Goal: Find contact information: Find contact information

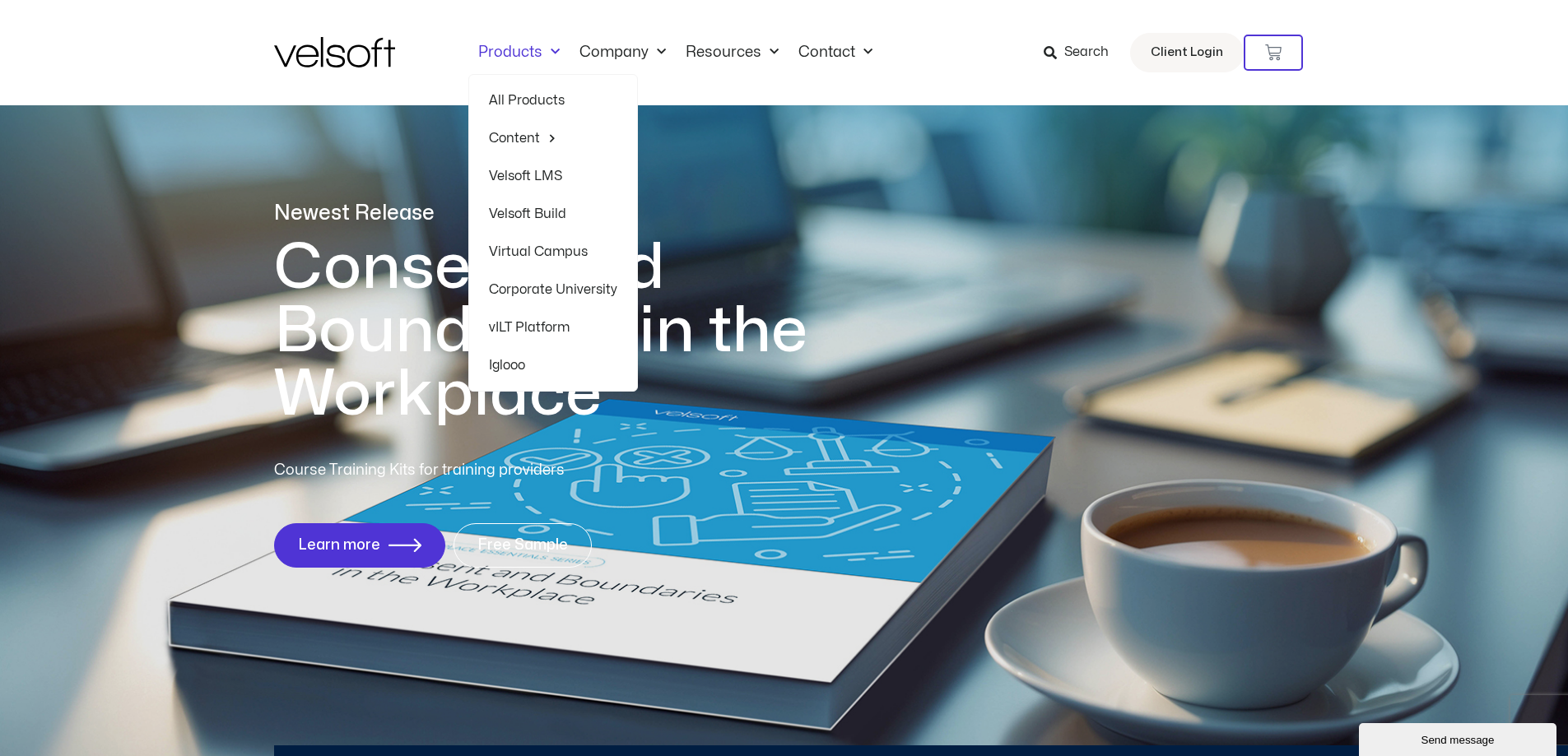
click at [513, 43] on link "Products" at bounding box center [519, 52] width 101 height 18
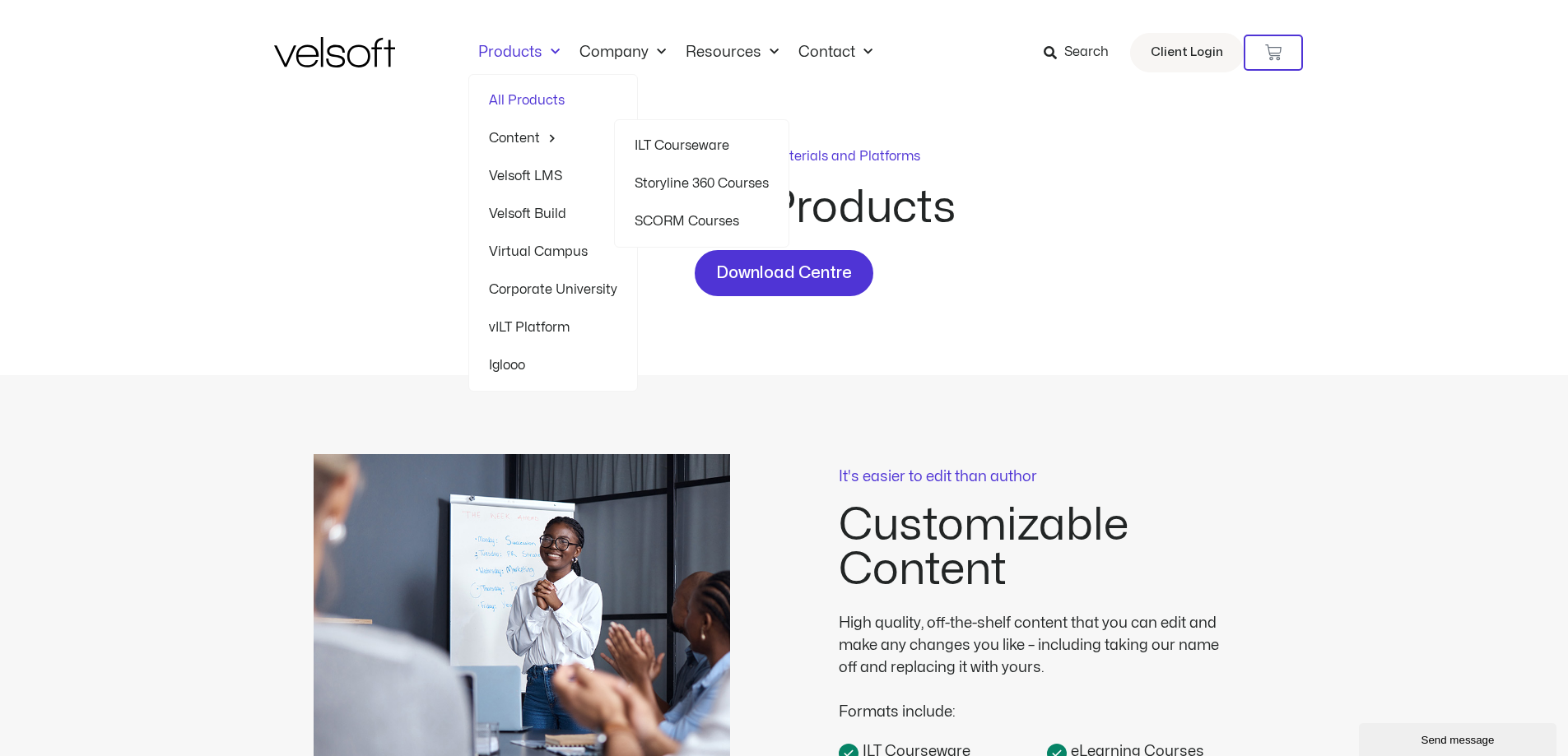
click at [527, 130] on link "Content" at bounding box center [553, 138] width 129 height 38
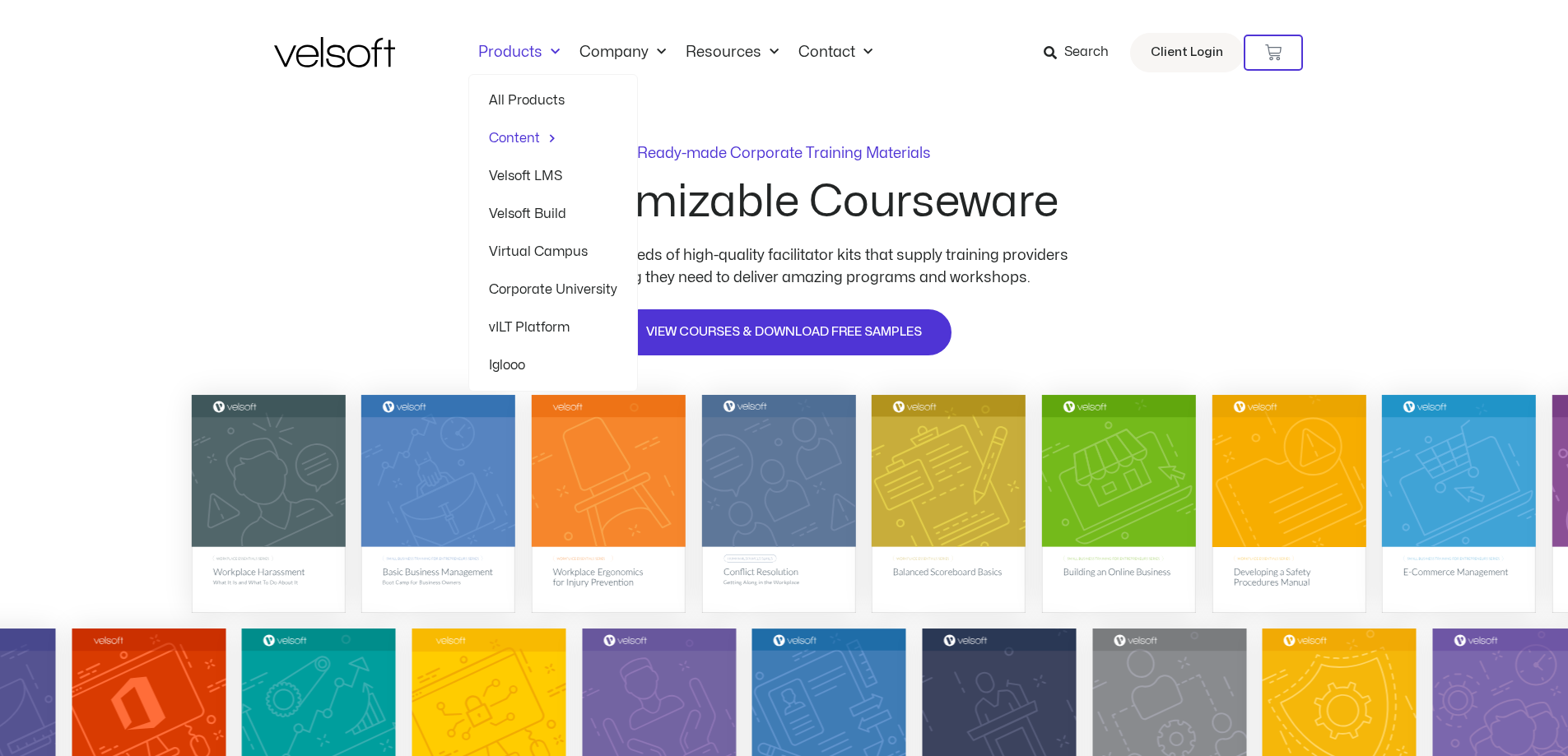
click at [518, 49] on link "Products" at bounding box center [519, 52] width 101 height 18
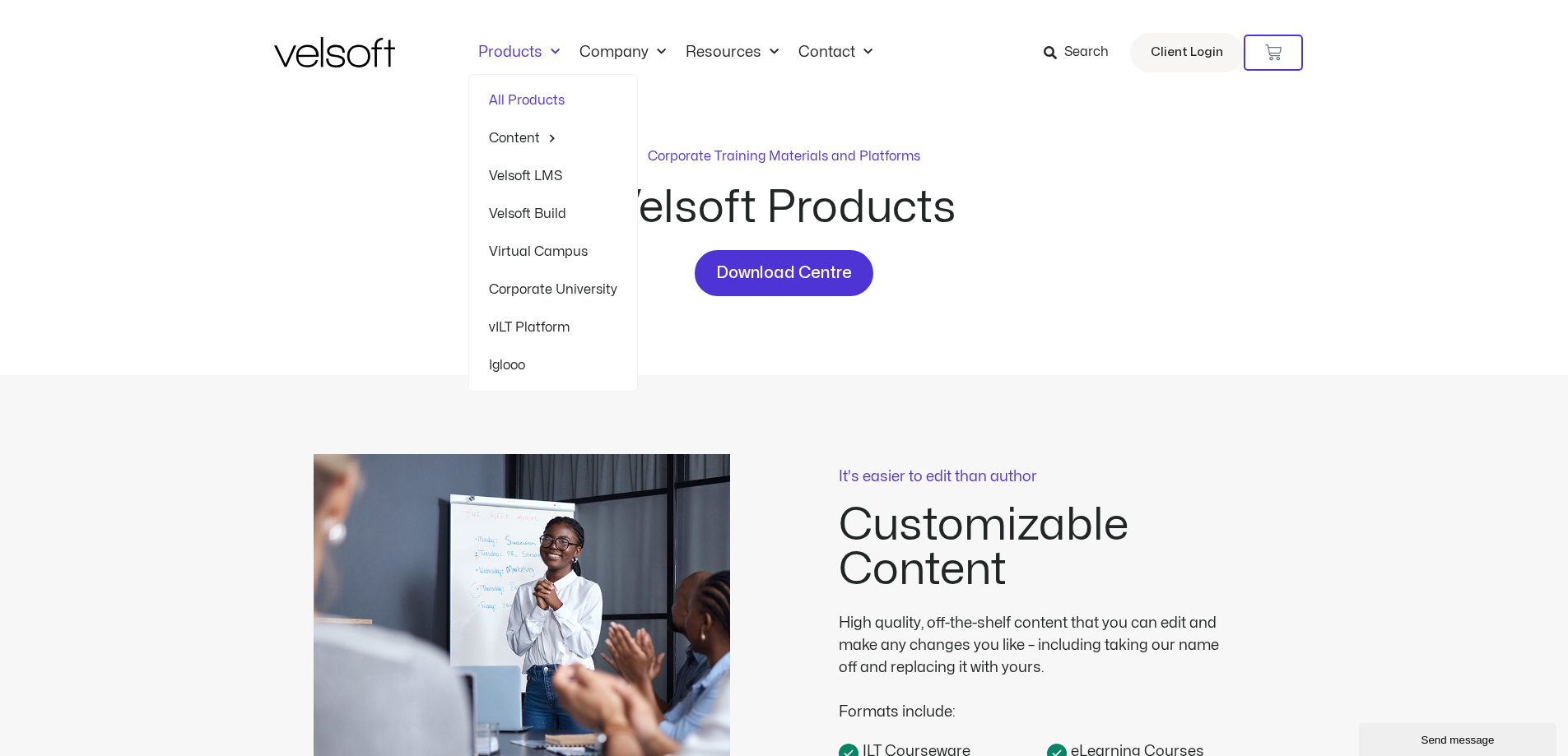
click at [511, 97] on link "All Products" at bounding box center [553, 100] width 129 height 38
click at [677, 182] on link "Storyline 360 Courses" at bounding box center [701, 184] width 135 height 38
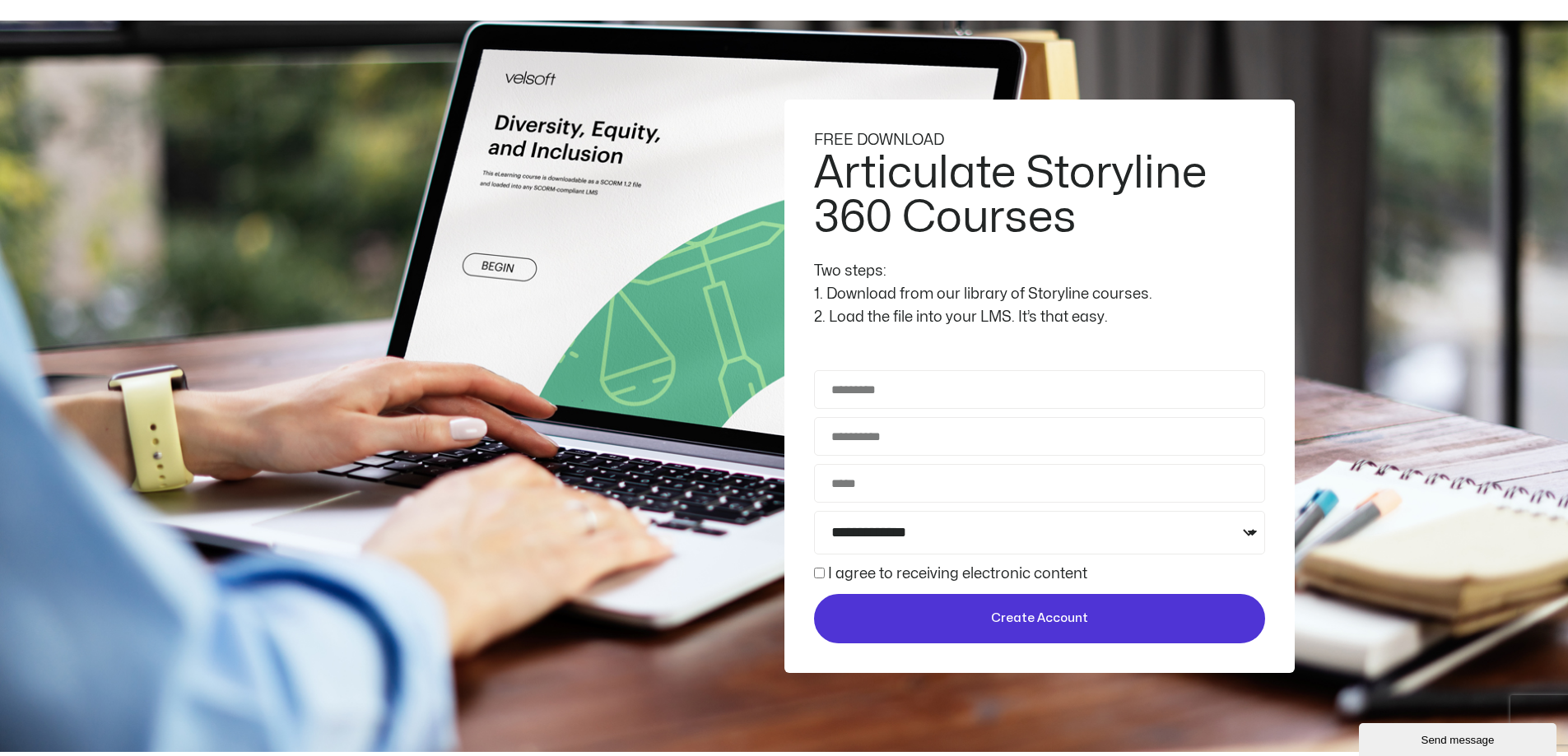
scroll to position [103, 0]
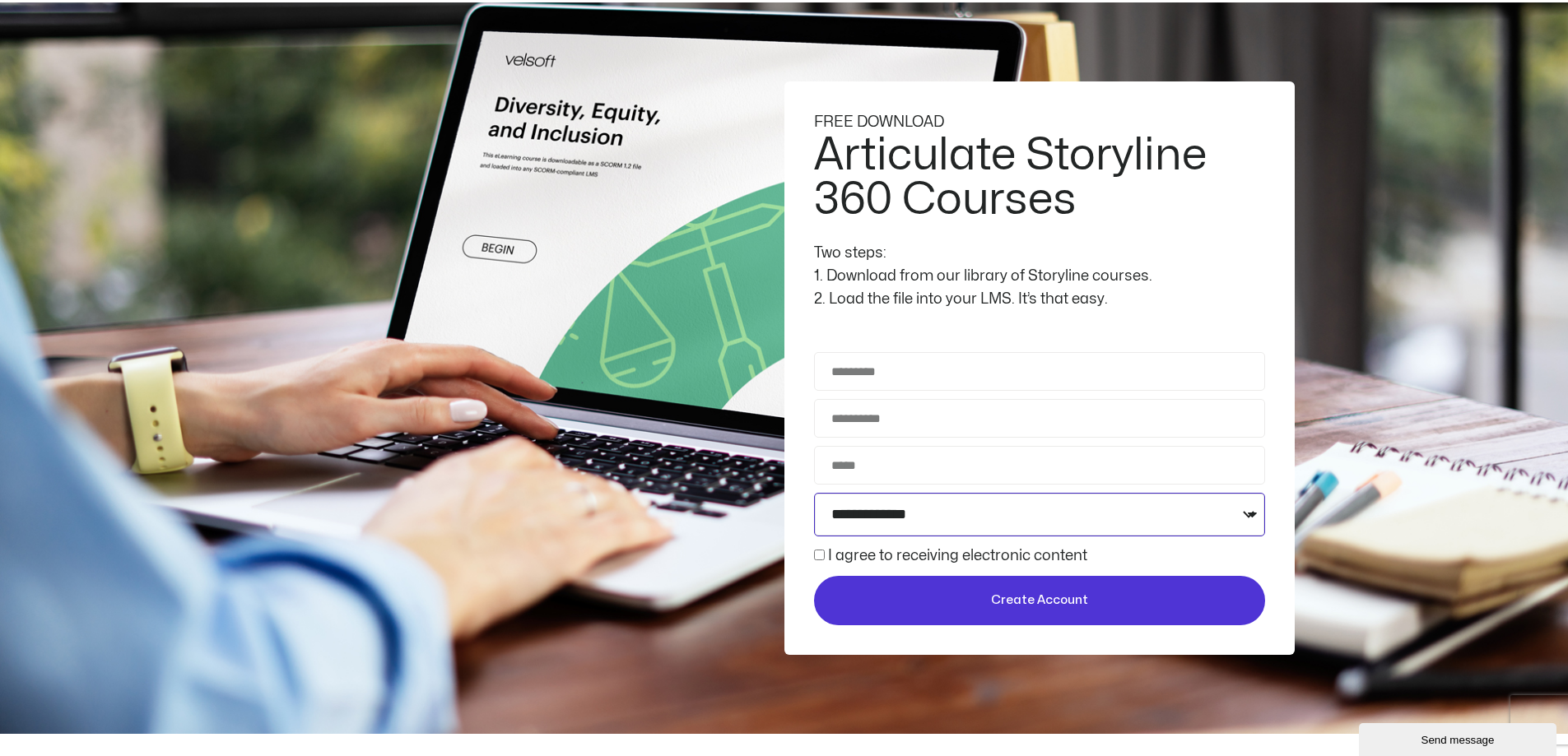
click at [1252, 511] on select "**********" at bounding box center [1039, 514] width 451 height 43
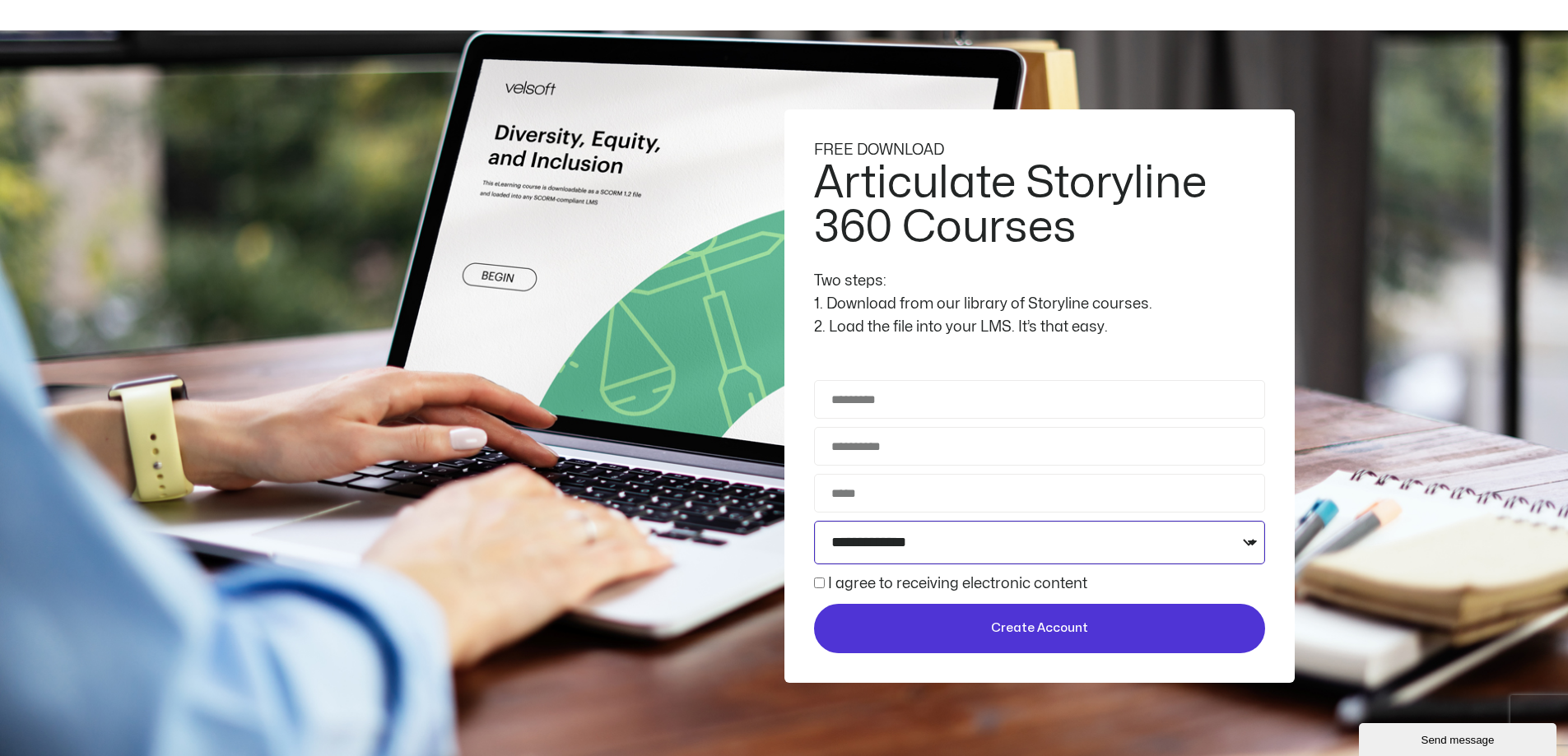
scroll to position [0, 0]
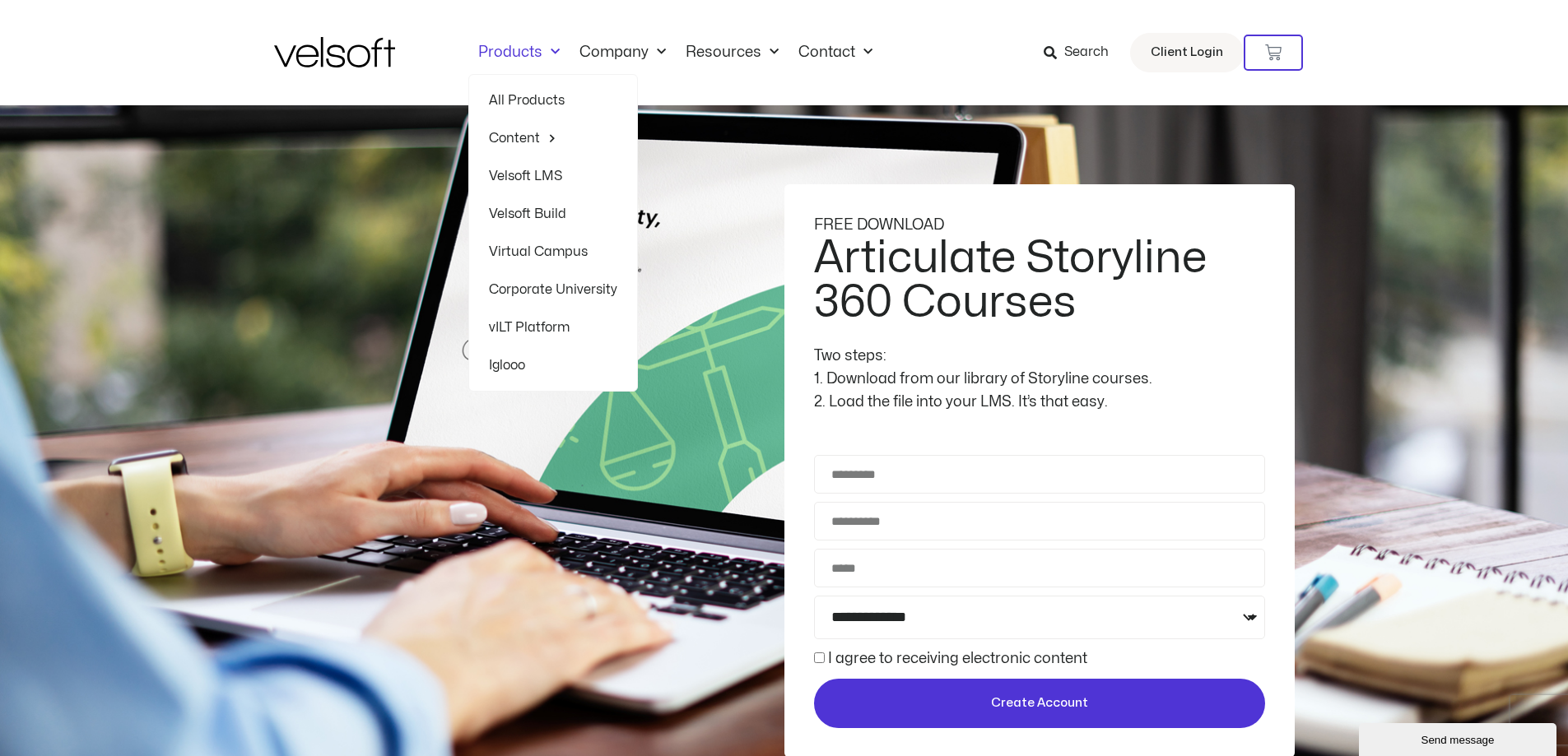
click at [515, 94] on link "All Products" at bounding box center [553, 100] width 129 height 38
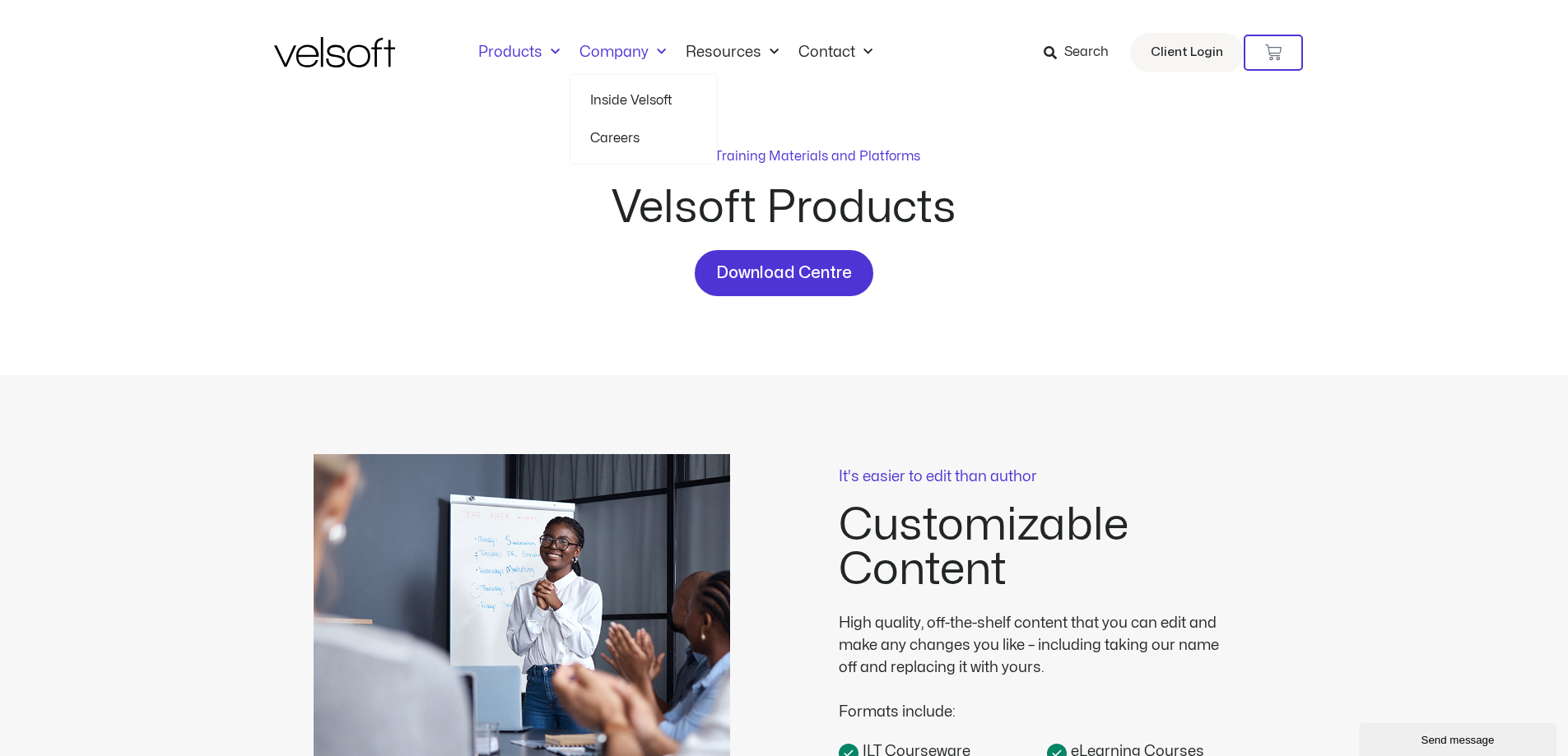
click at [625, 50] on link "Company" at bounding box center [623, 52] width 106 height 18
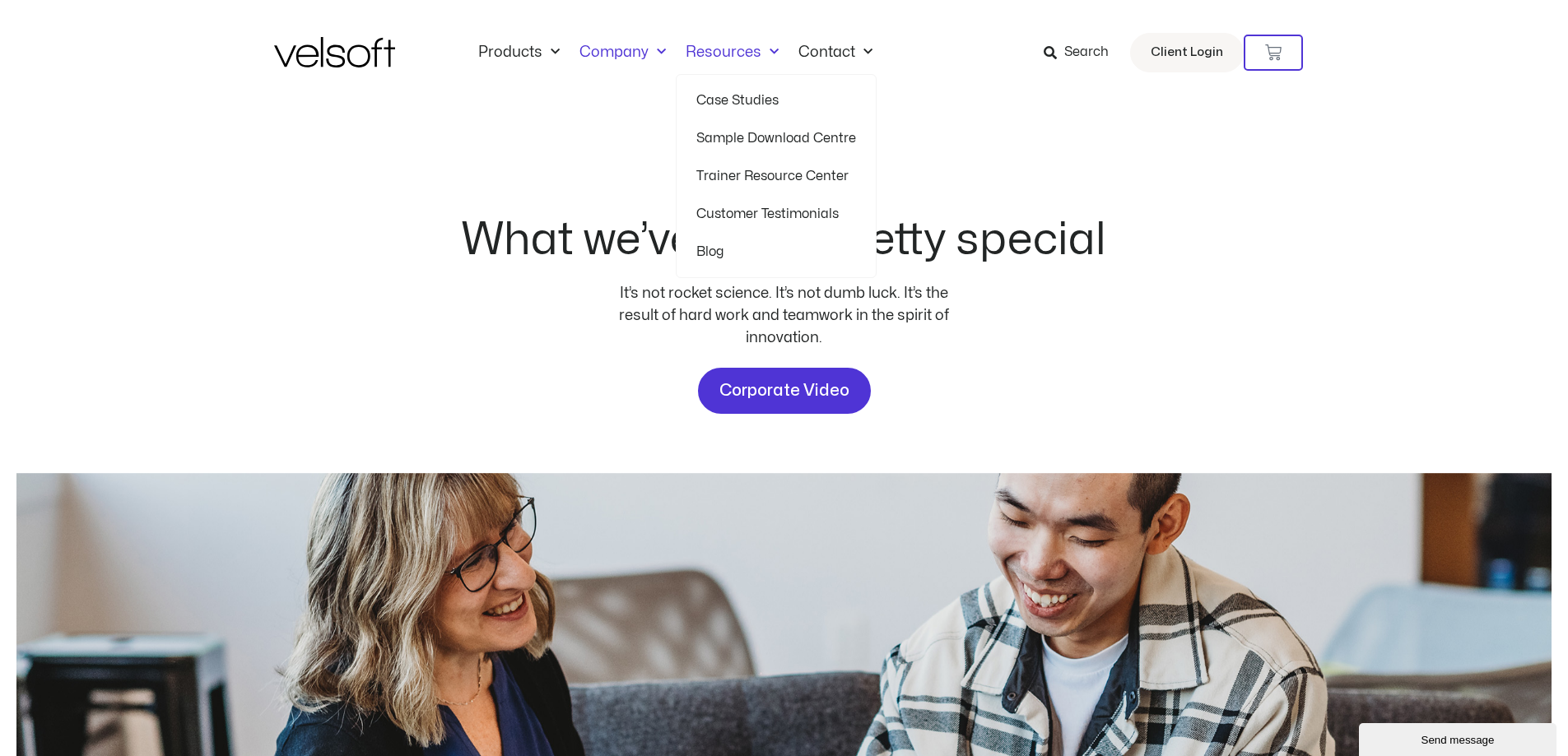
click at [744, 49] on link "Resources" at bounding box center [732, 52] width 113 height 18
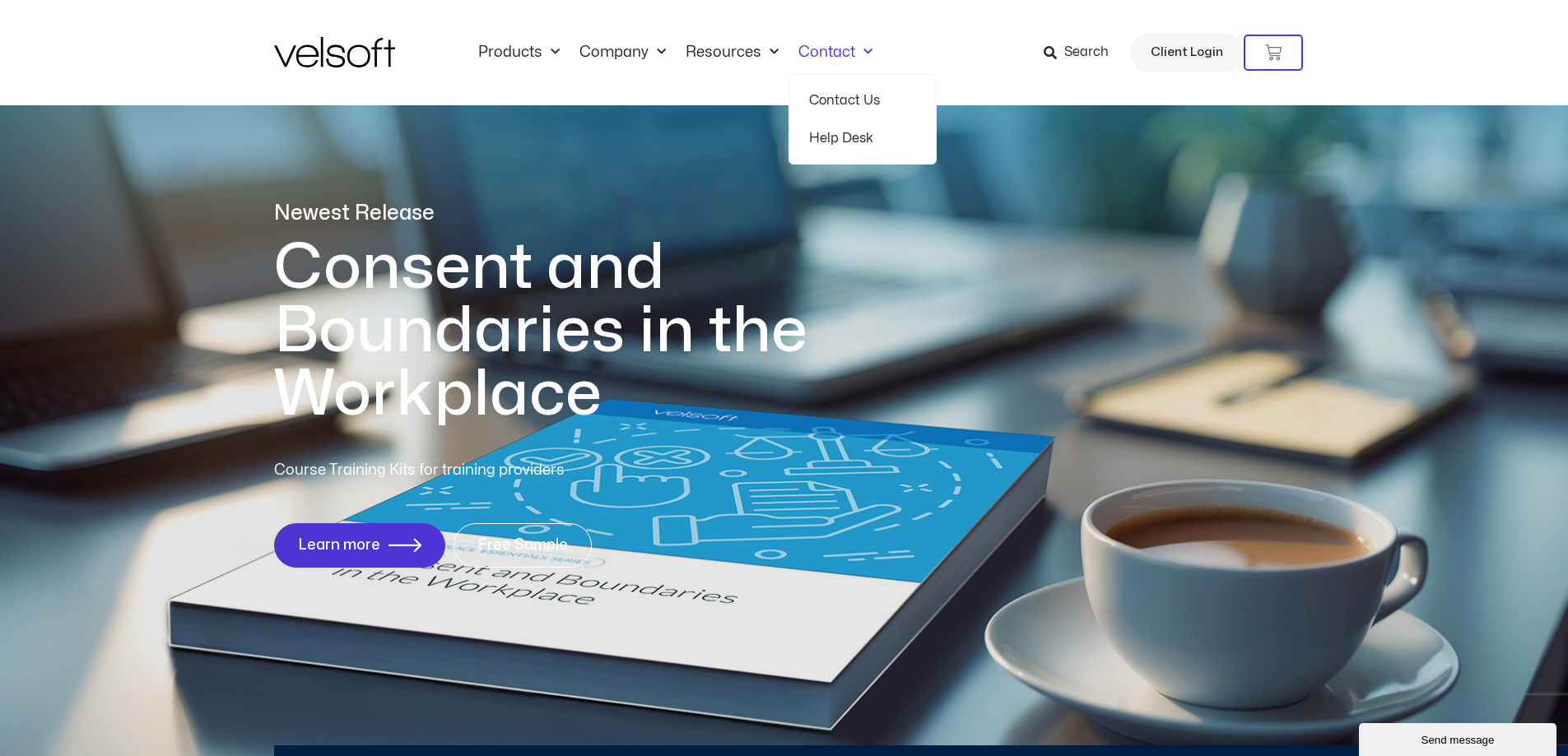
click at [843, 48] on link "Contact" at bounding box center [836, 52] width 94 height 18
click at [831, 95] on link "Contact Us" at bounding box center [863, 100] width 107 height 38
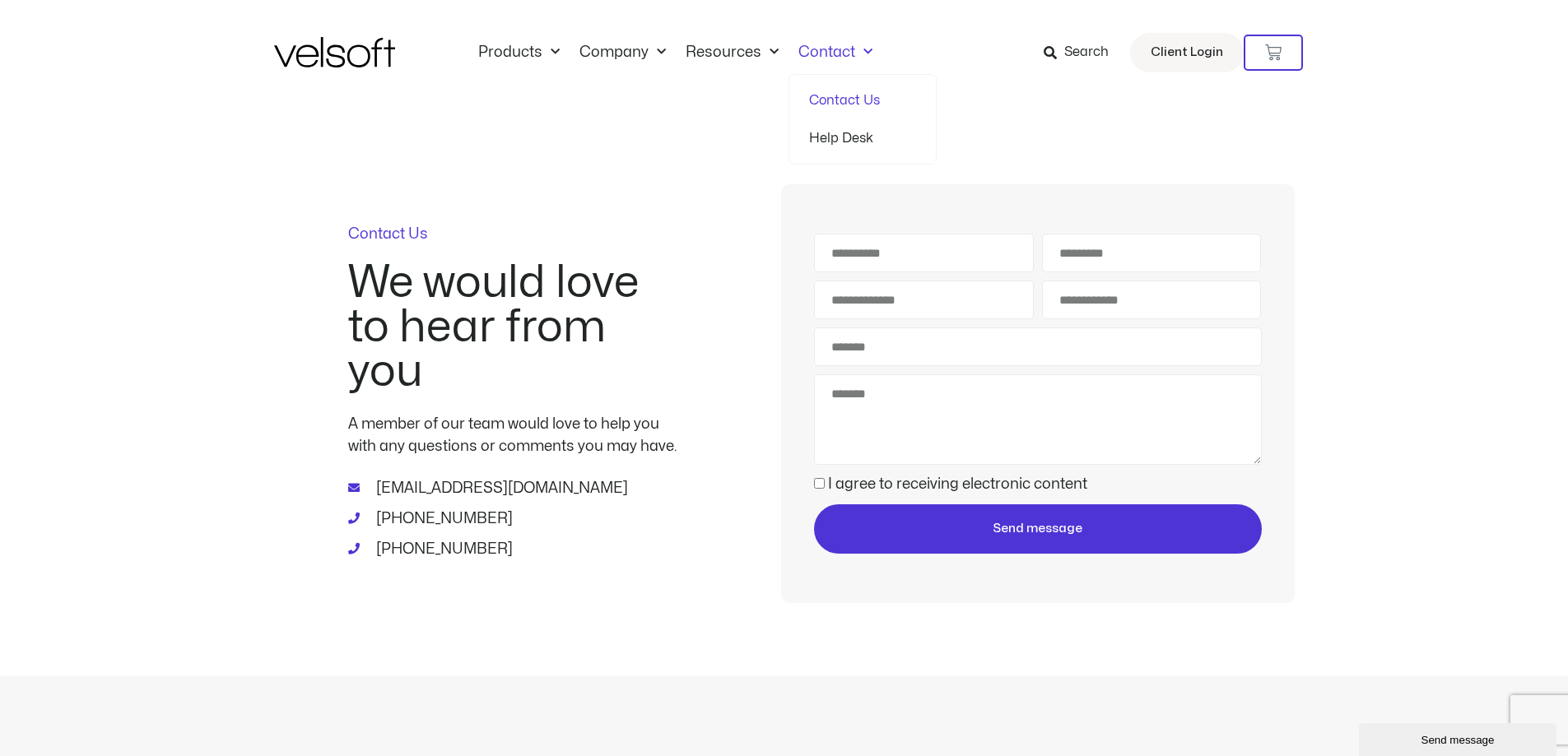
click at [835, 135] on link "Help Desk" at bounding box center [863, 138] width 107 height 38
